Goal: Information Seeking & Learning: Learn about a topic

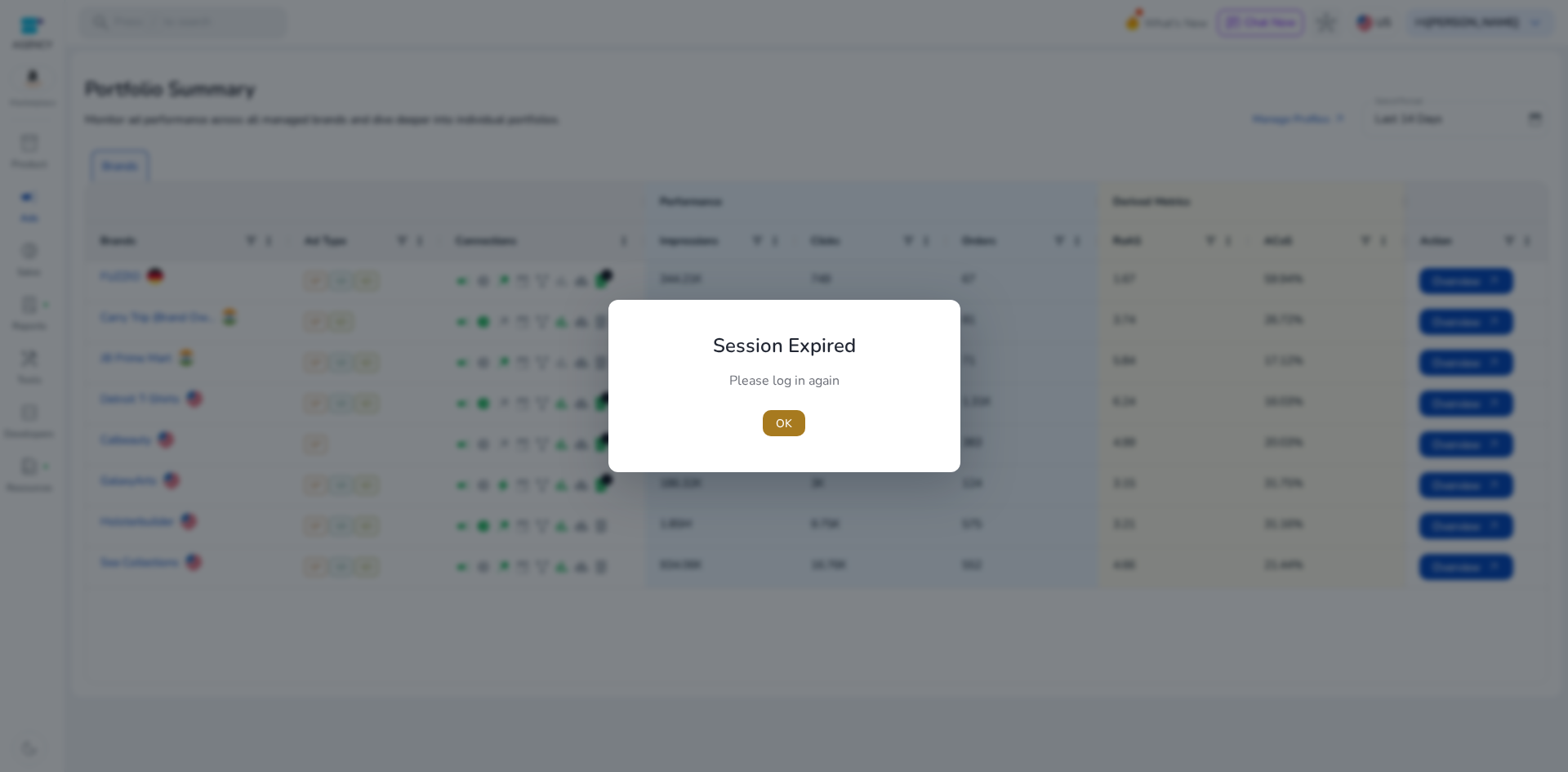
click at [786, 427] on span "OK" at bounding box center [784, 424] width 17 height 17
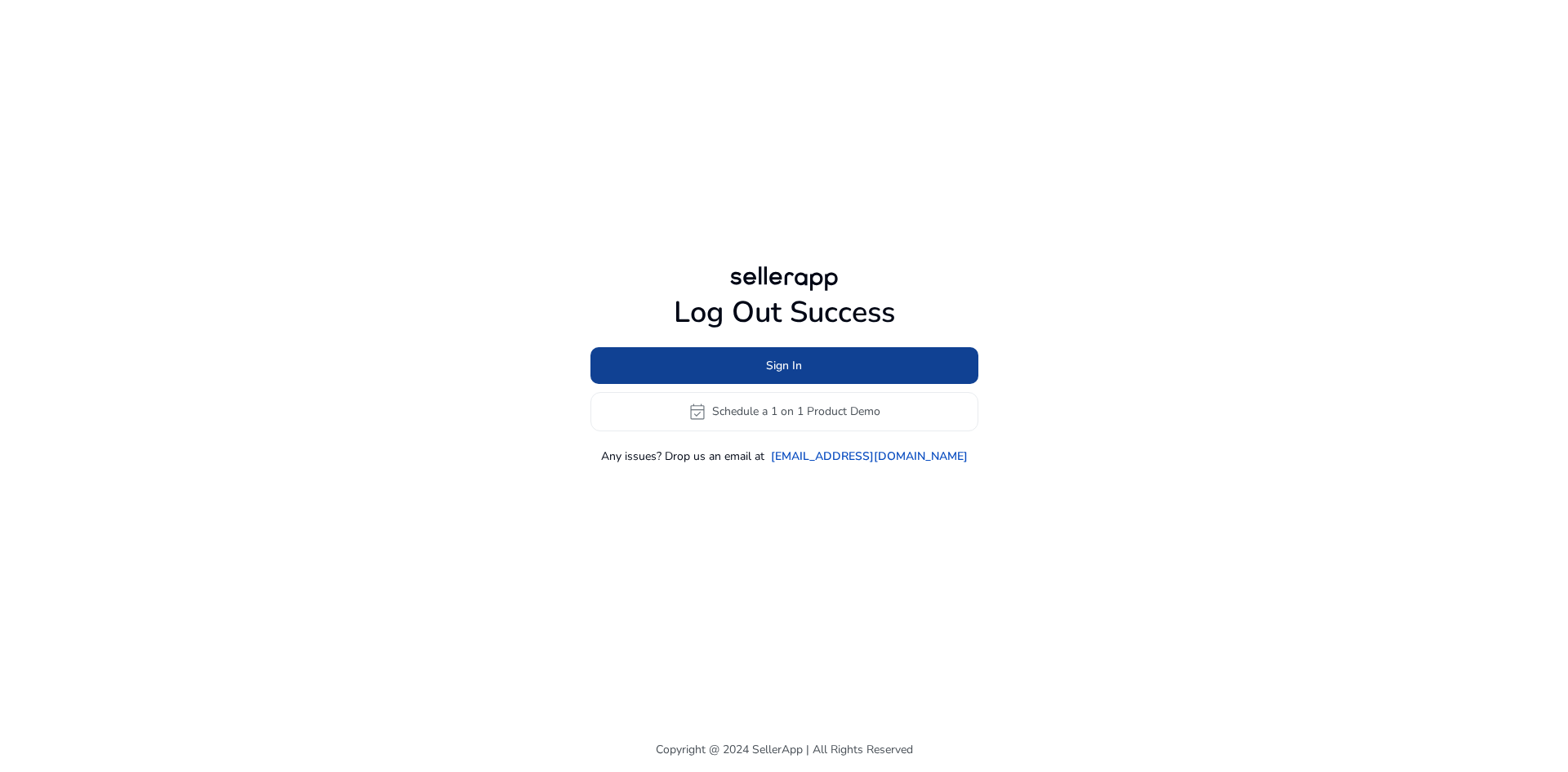
click at [782, 372] on span "Sign In" at bounding box center [784, 365] width 36 height 17
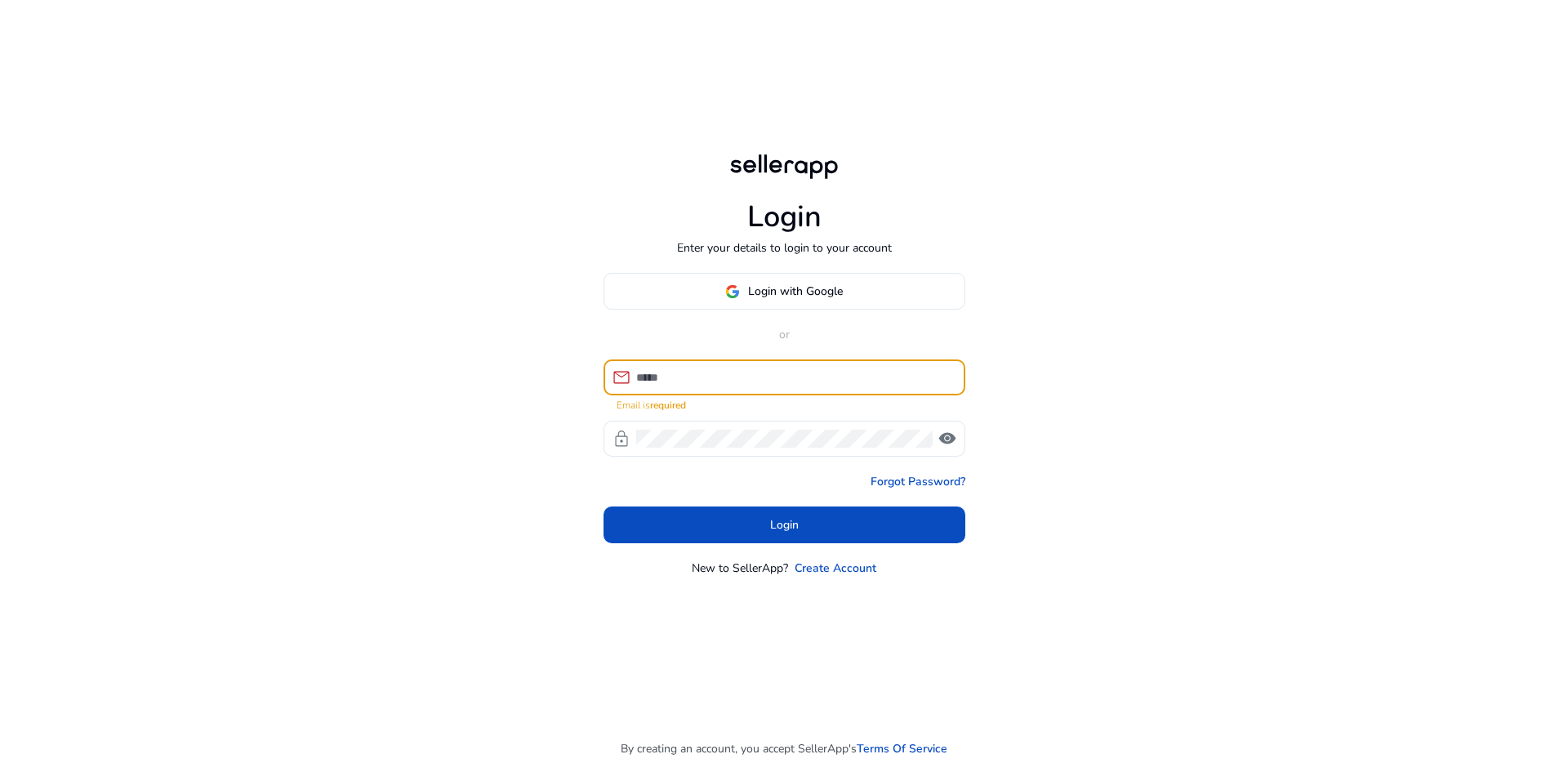
type input "**********"
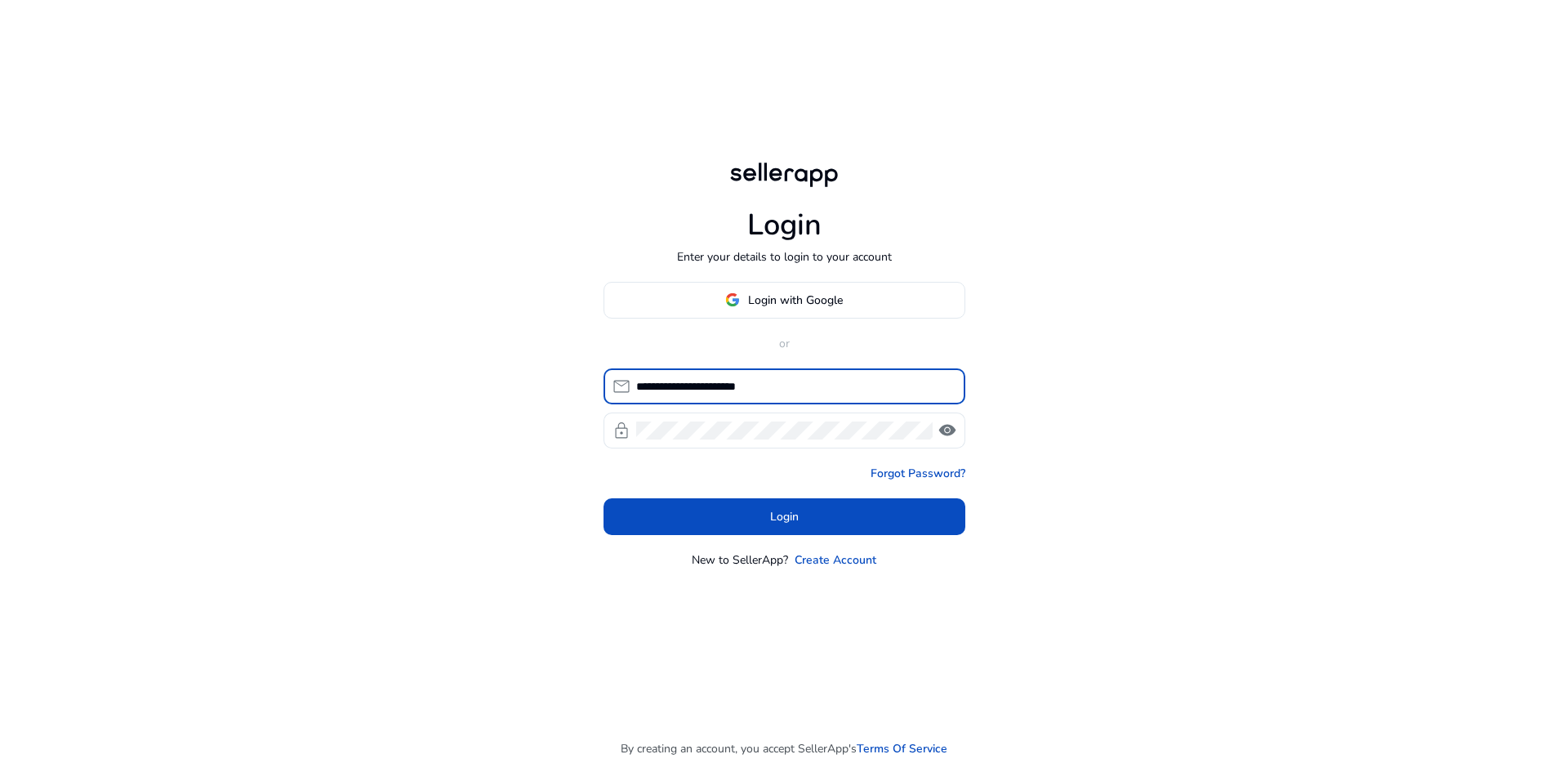
click button "Login" at bounding box center [784, 517] width 362 height 37
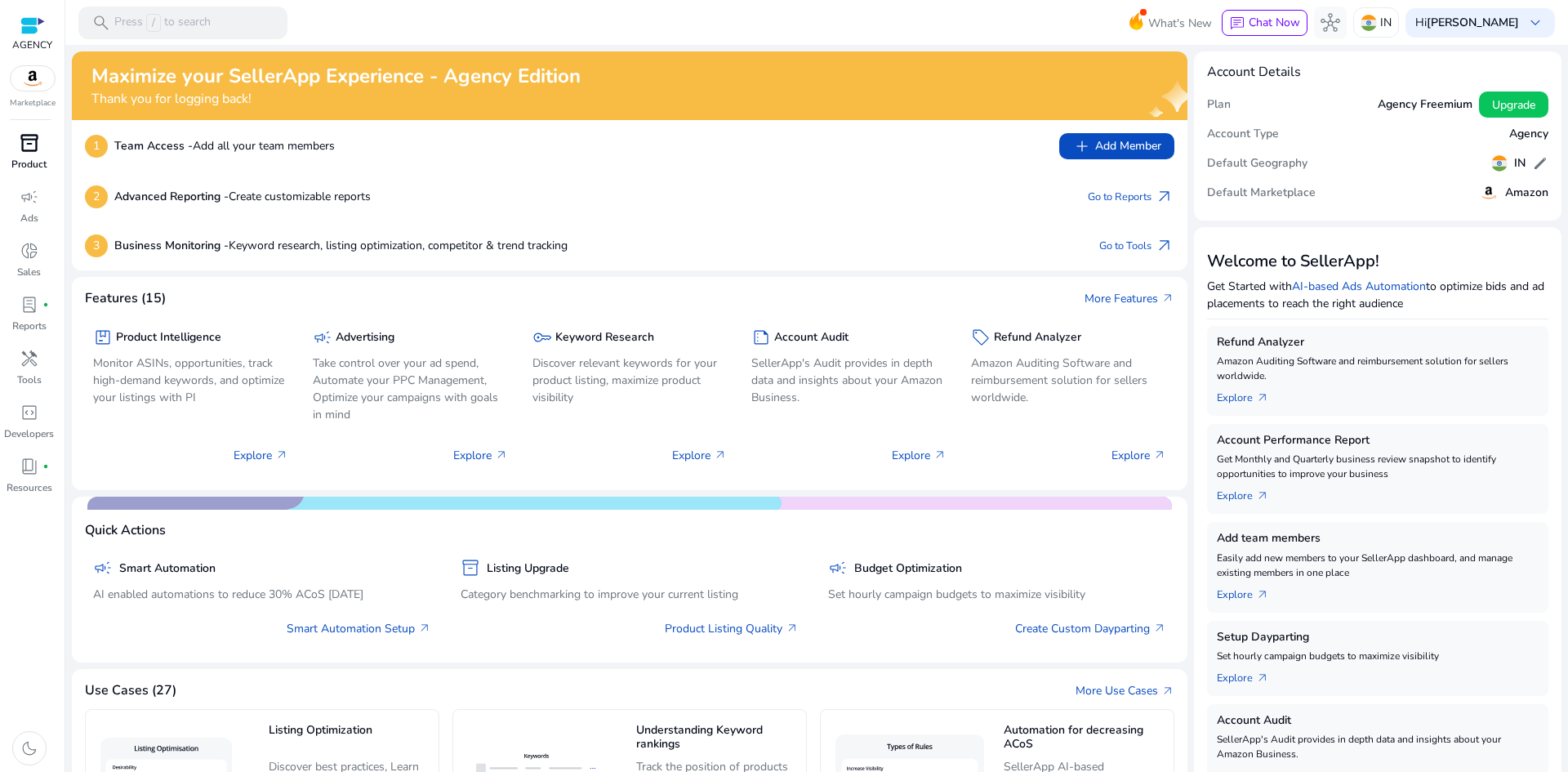
click at [33, 149] on span "inventory_2" at bounding box center [28, 142] width 19 height 19
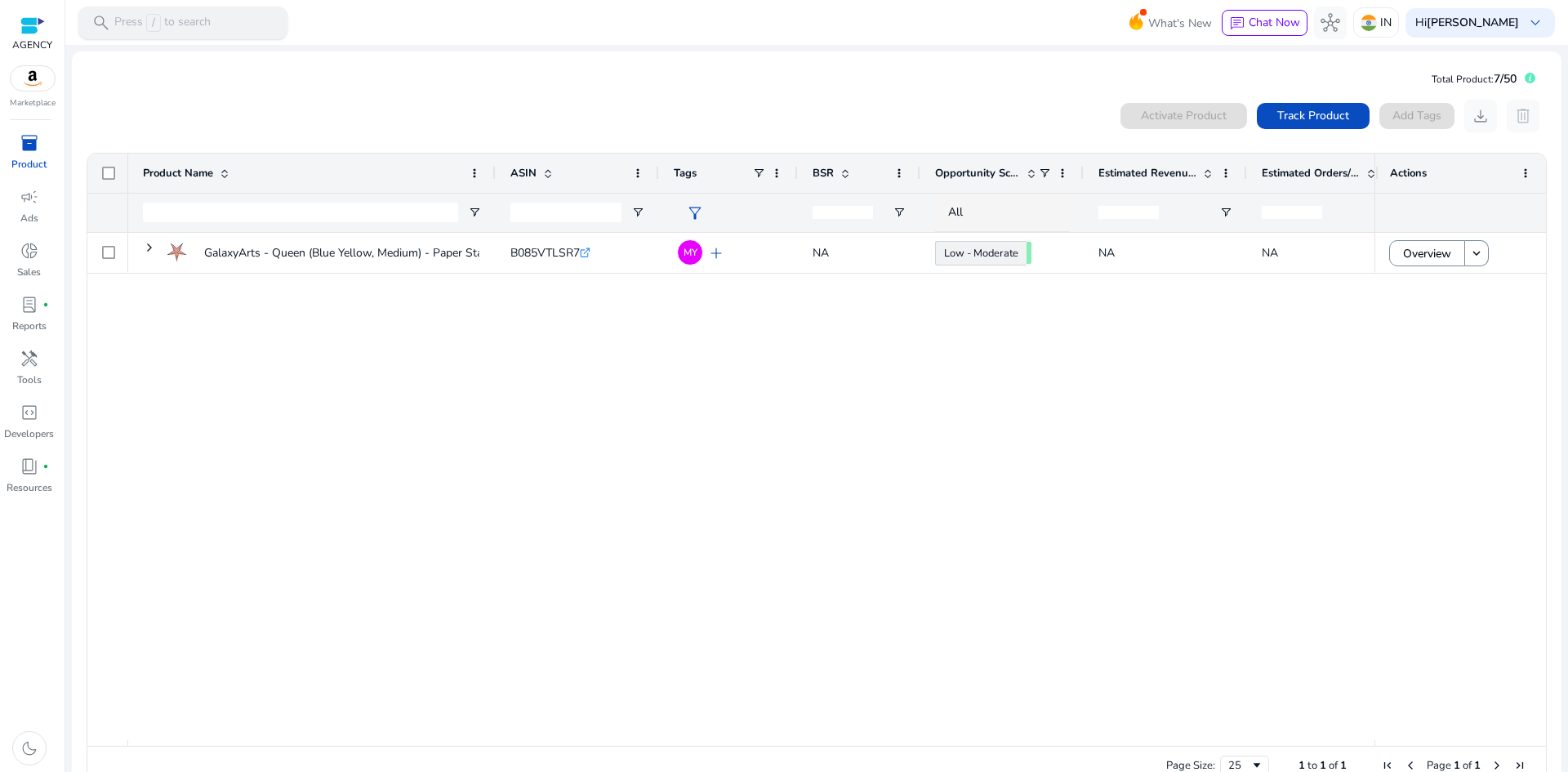
click at [198, 17] on p "Press / to search" at bounding box center [162, 23] width 96 height 18
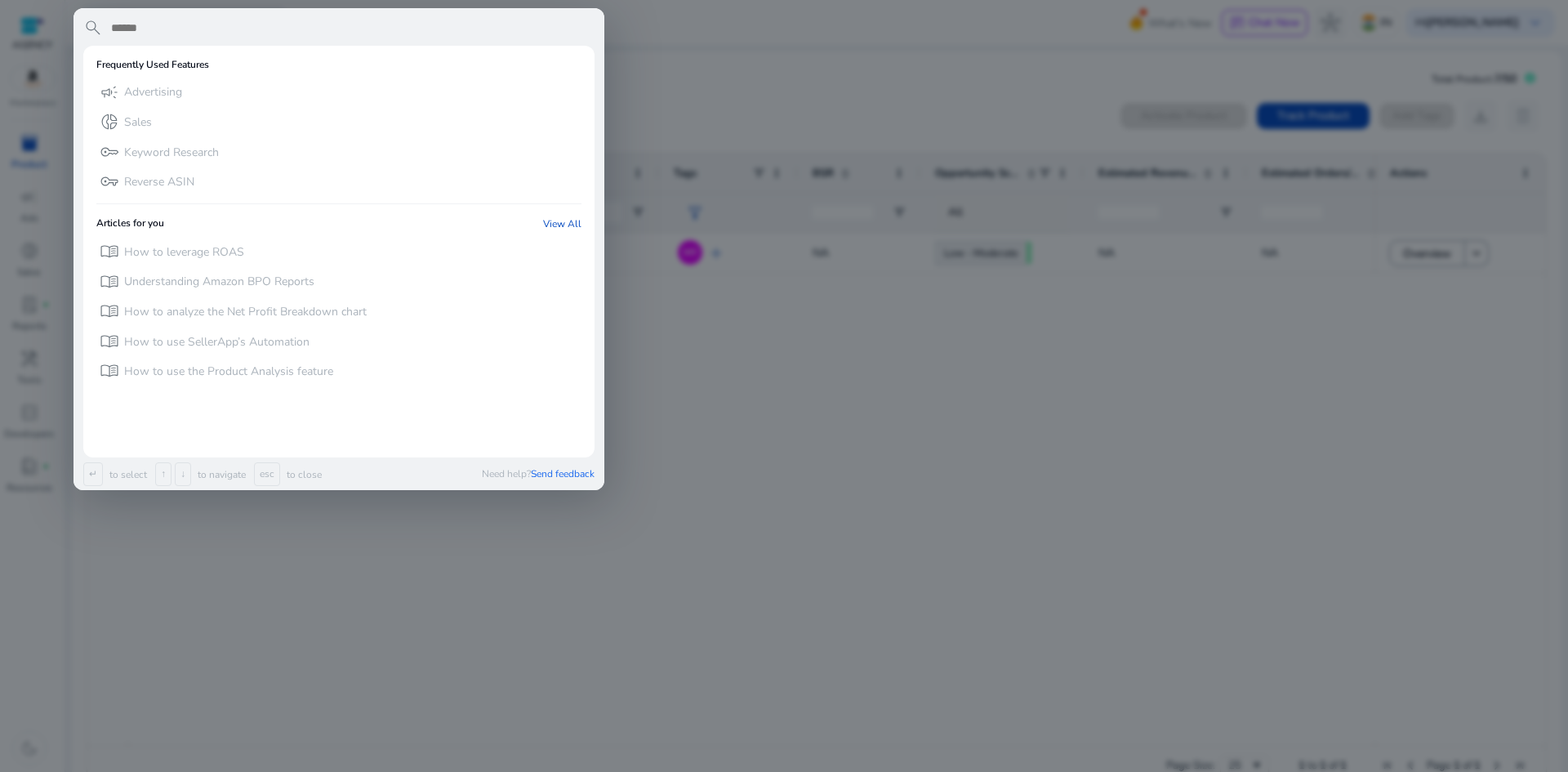
click at [924, 472] on div at bounding box center [784, 386] width 1568 height 772
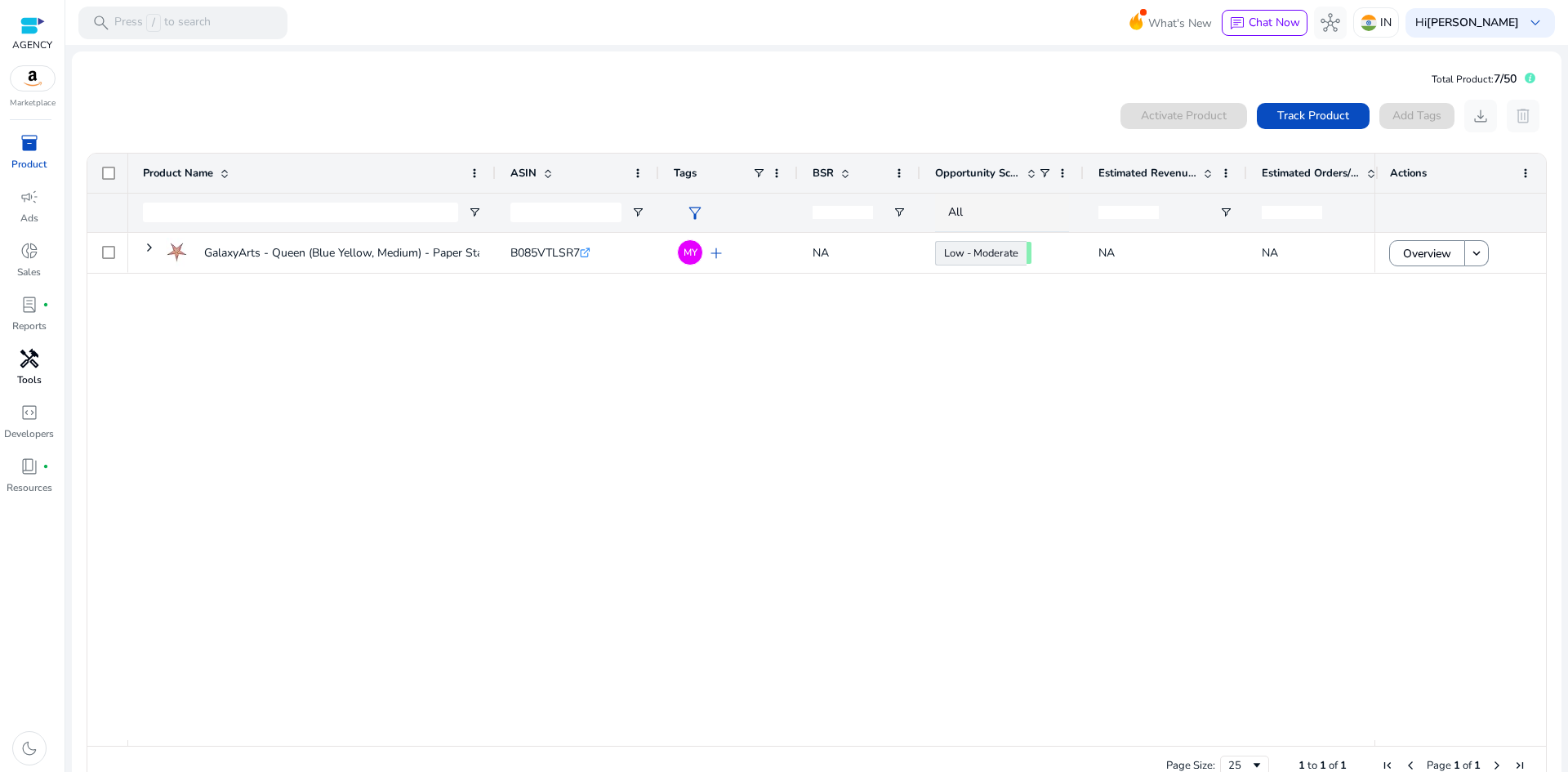
click at [34, 362] on span "handyman" at bounding box center [28, 358] width 19 height 19
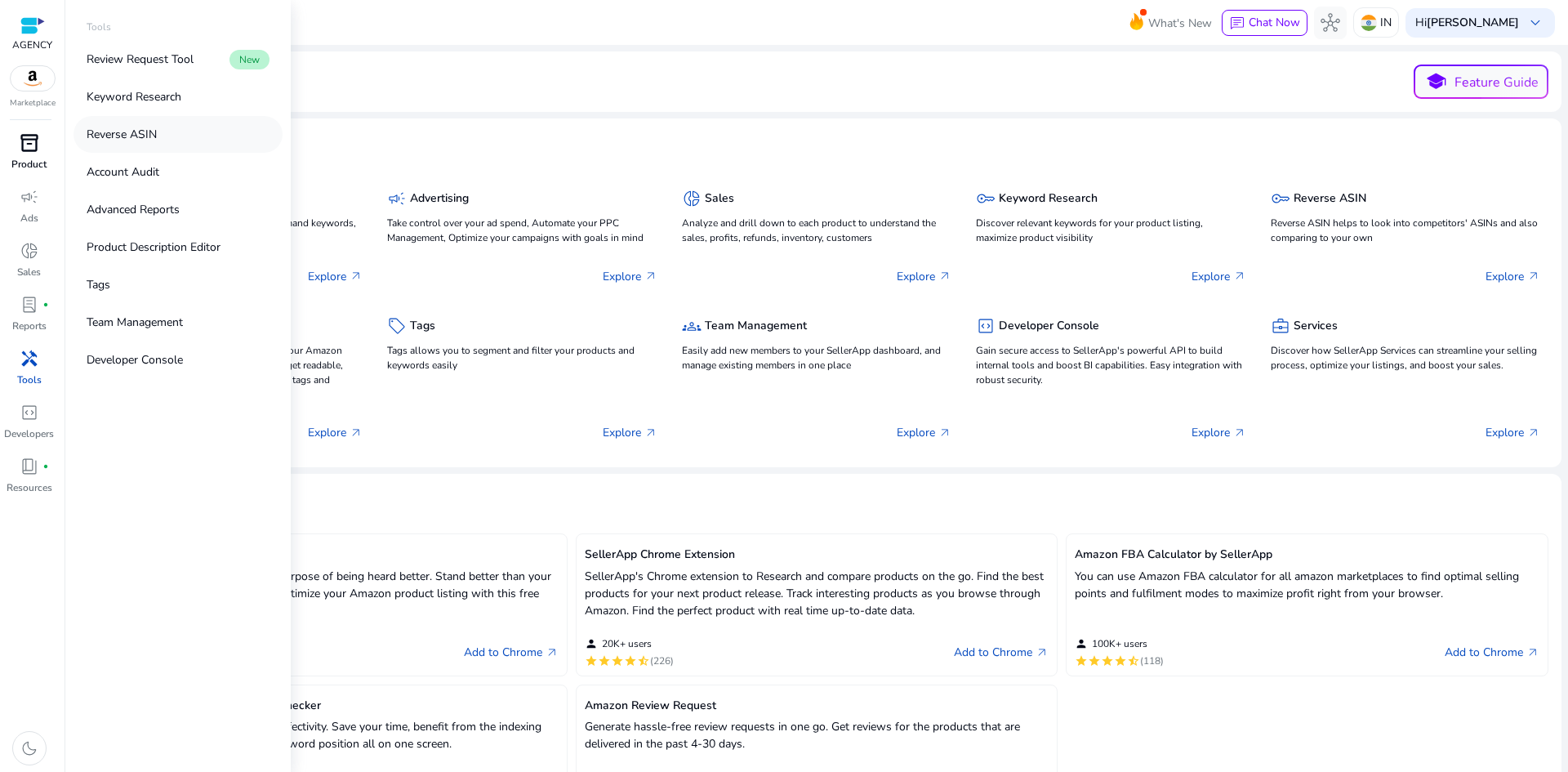
click at [163, 137] on link "Reverse ASIN" at bounding box center [178, 135] width 209 height 37
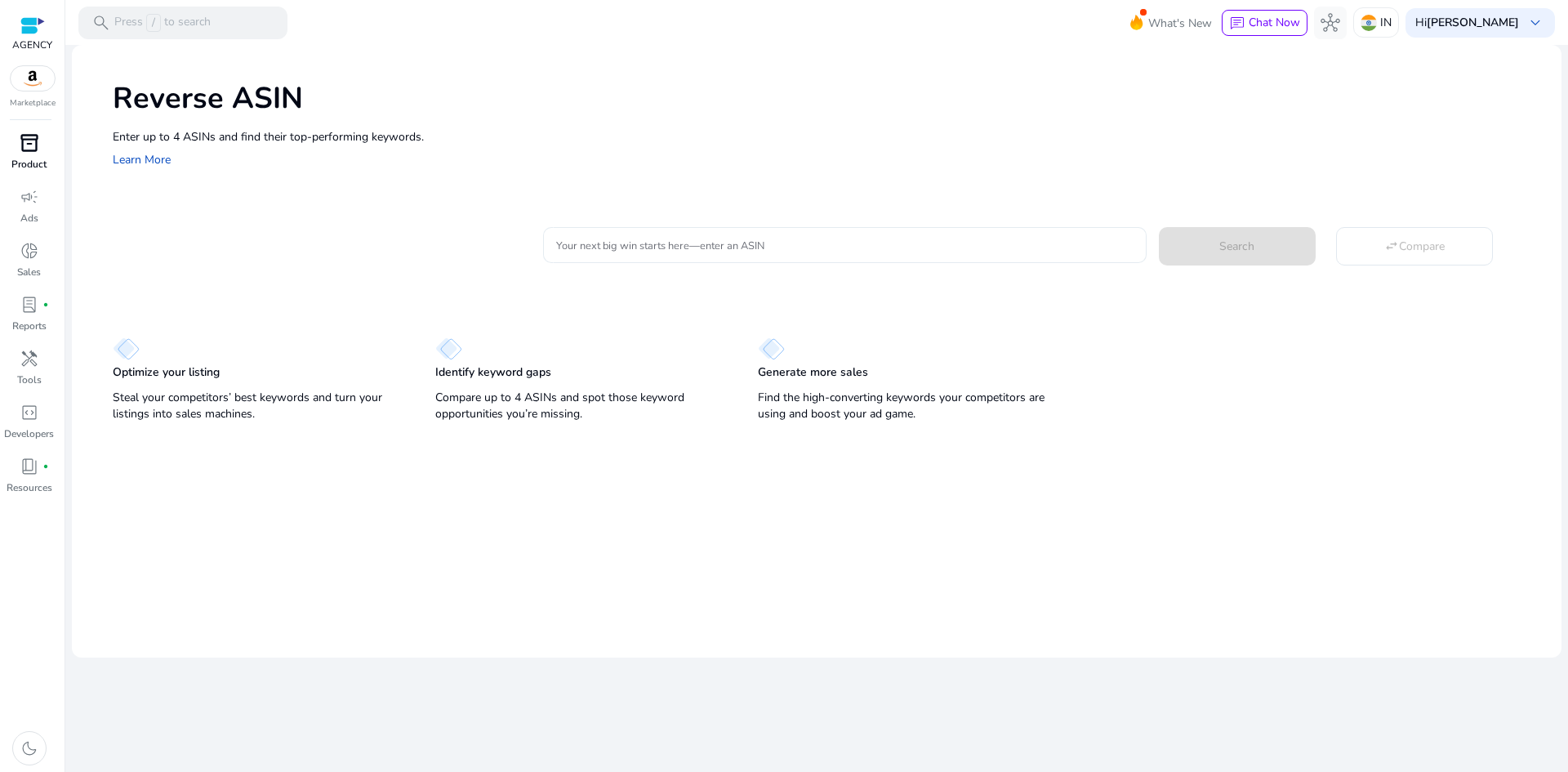
click at [685, 235] on div at bounding box center [844, 244] width 577 height 36
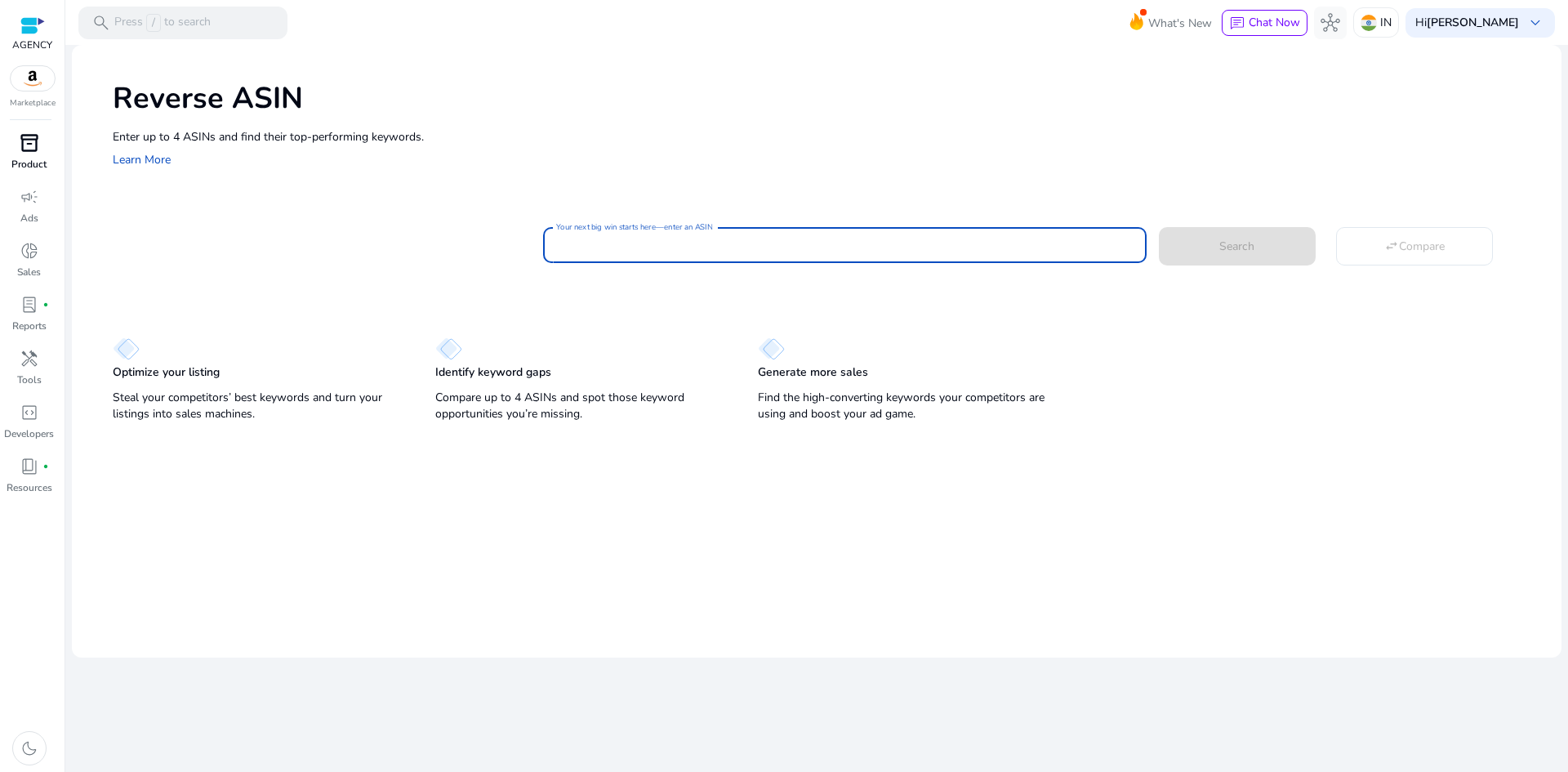
paste input "**********"
type input "**********"
click at [1239, 248] on span "Search" at bounding box center [1237, 246] width 35 height 17
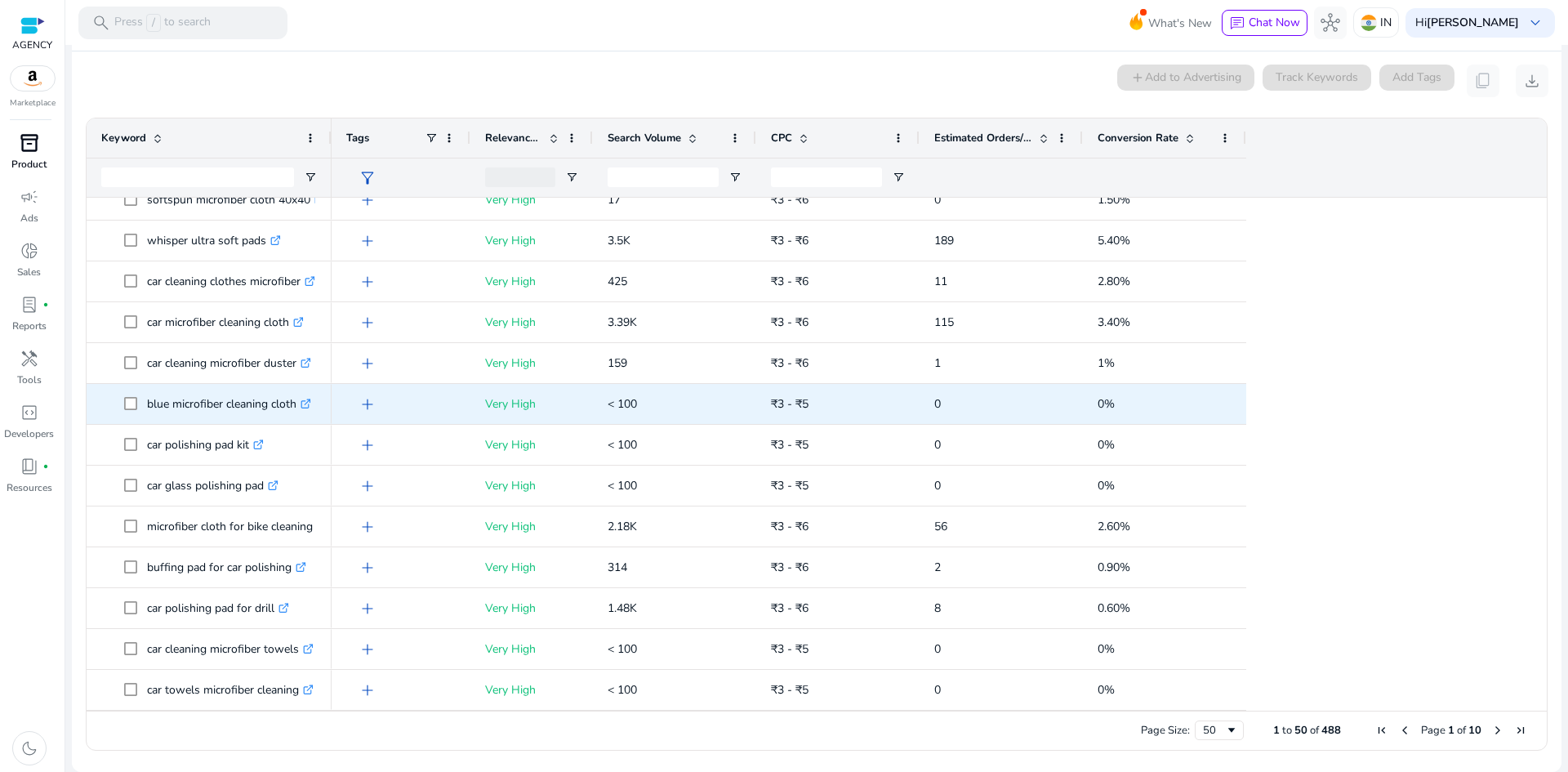
scroll to position [75, 0]
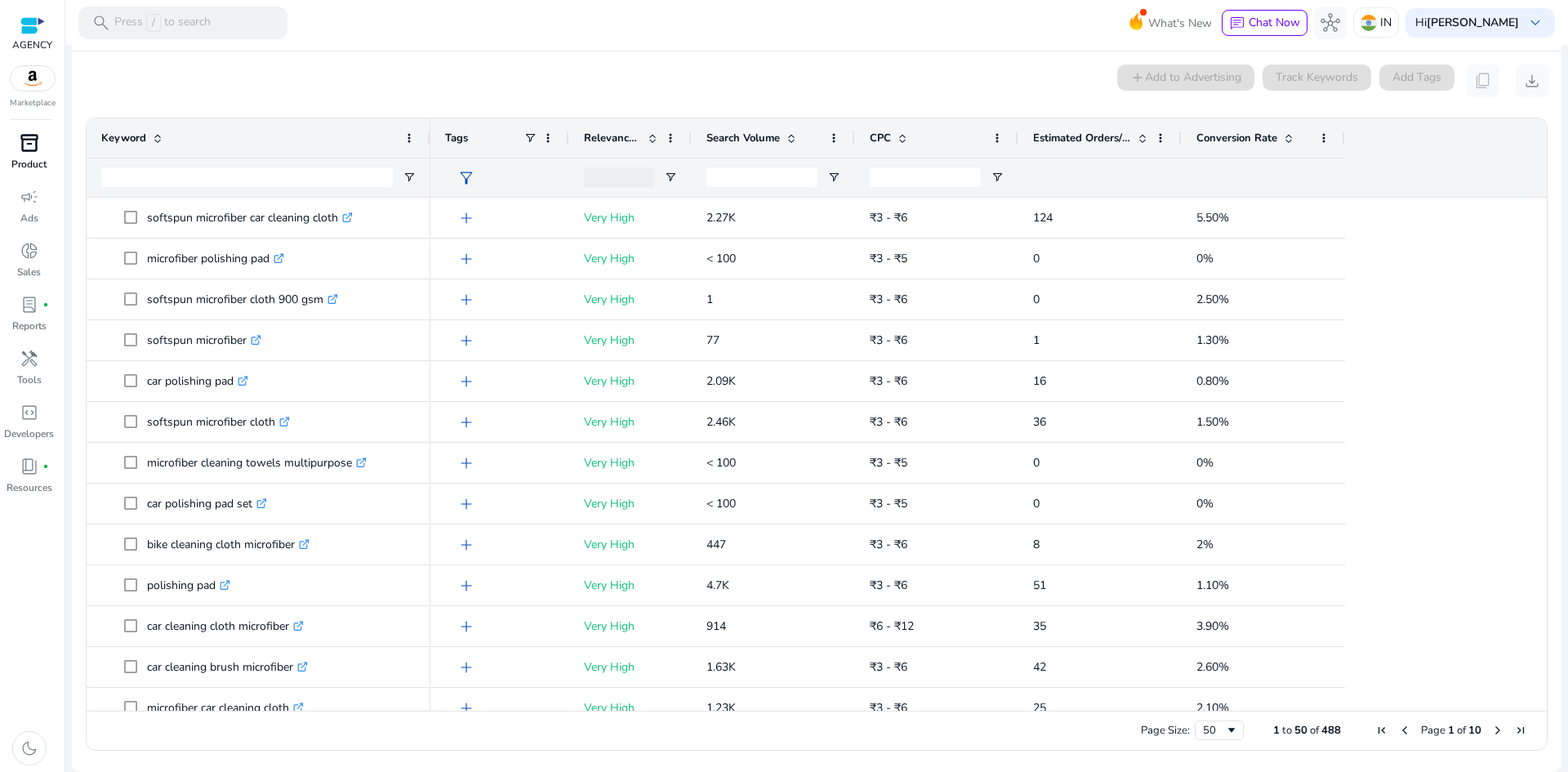
drag, startPoint x: 328, startPoint y: 138, endPoint x: 427, endPoint y: 147, distance: 99.4
click at [427, 147] on div at bounding box center [429, 137] width 7 height 39
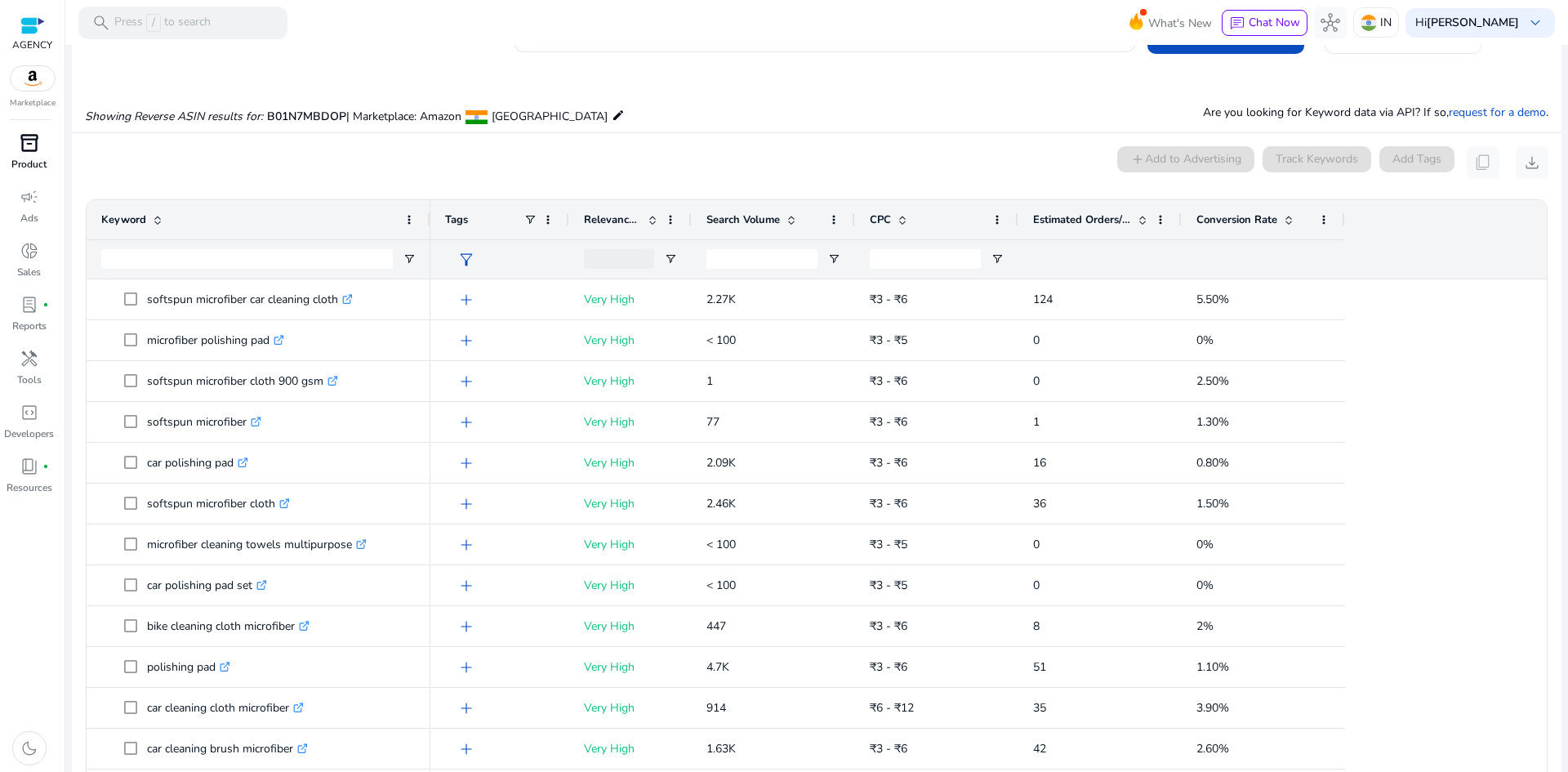
click at [790, 218] on span at bounding box center [792, 220] width 13 height 13
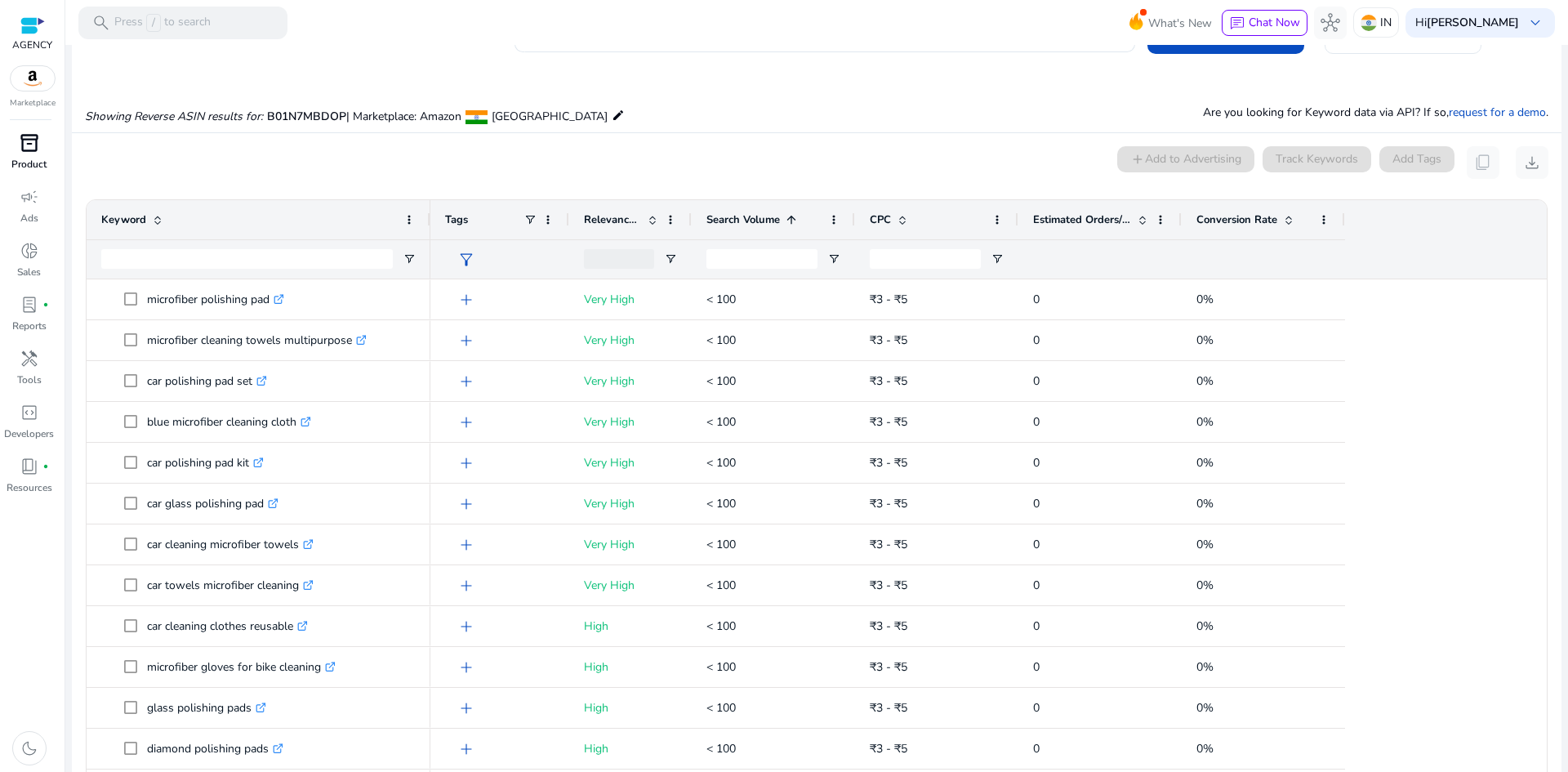
click at [787, 216] on span at bounding box center [792, 220] width 13 height 13
